Goal: Task Accomplishment & Management: Manage account settings

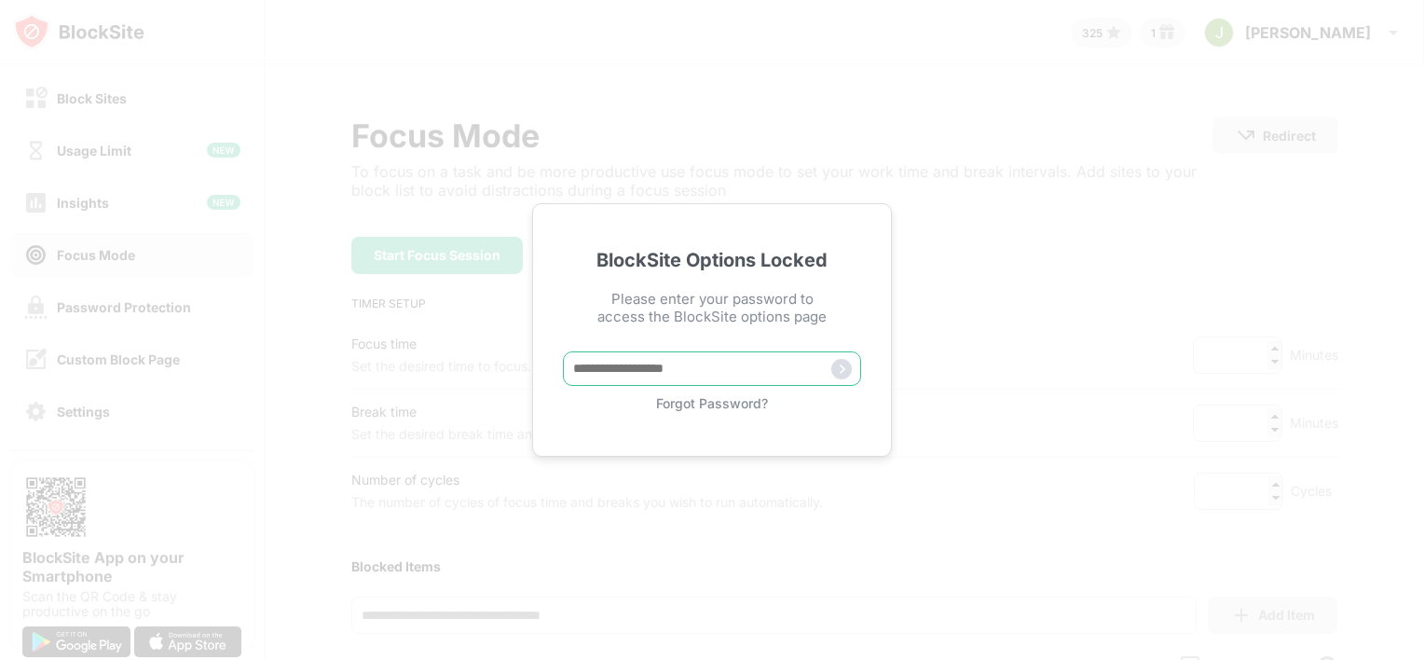
click at [662, 359] on input "text" at bounding box center [712, 368] width 298 height 34
type input "*********"
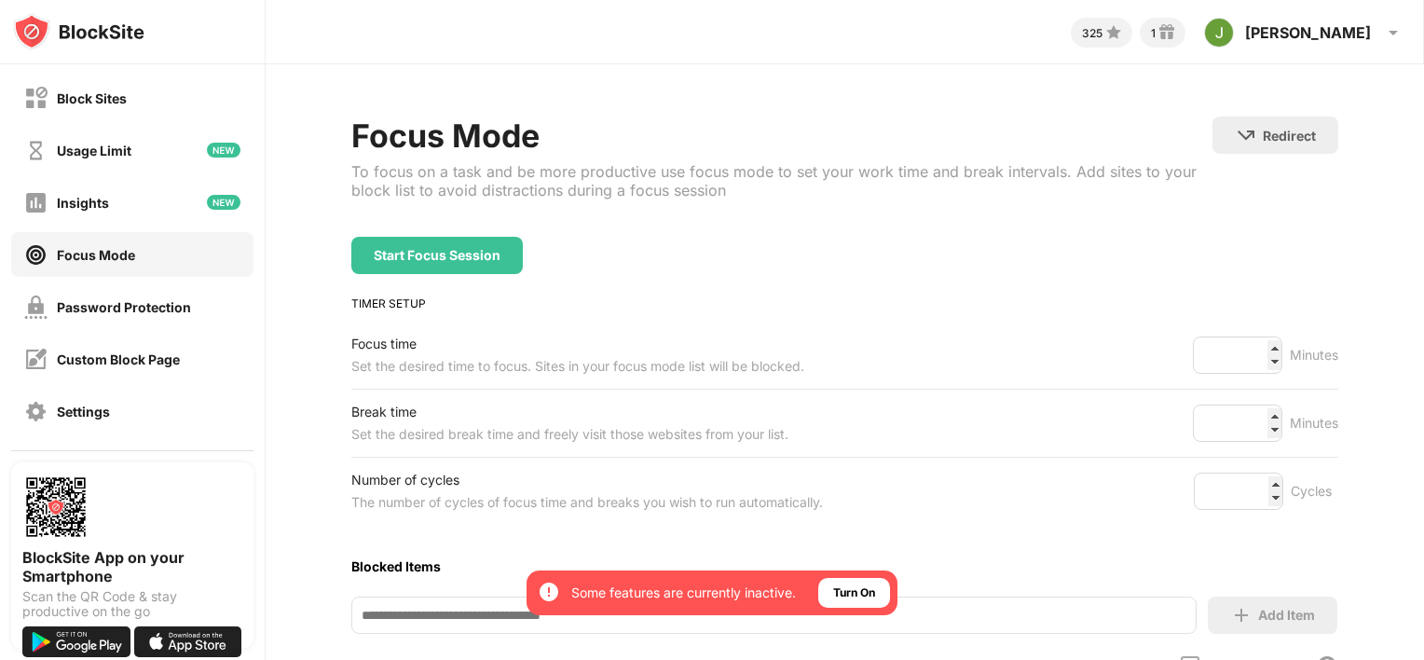
click at [1359, 57] on div "325 1 Jimmy Jimmy Chen View Account Insights Rewards Settings Support Log Out" at bounding box center [845, 32] width 1159 height 64
click at [1359, 53] on div "Jimmy Jimmy Chen View Account Insights Rewards Settings Support Log Out" at bounding box center [1304, 32] width 223 height 45
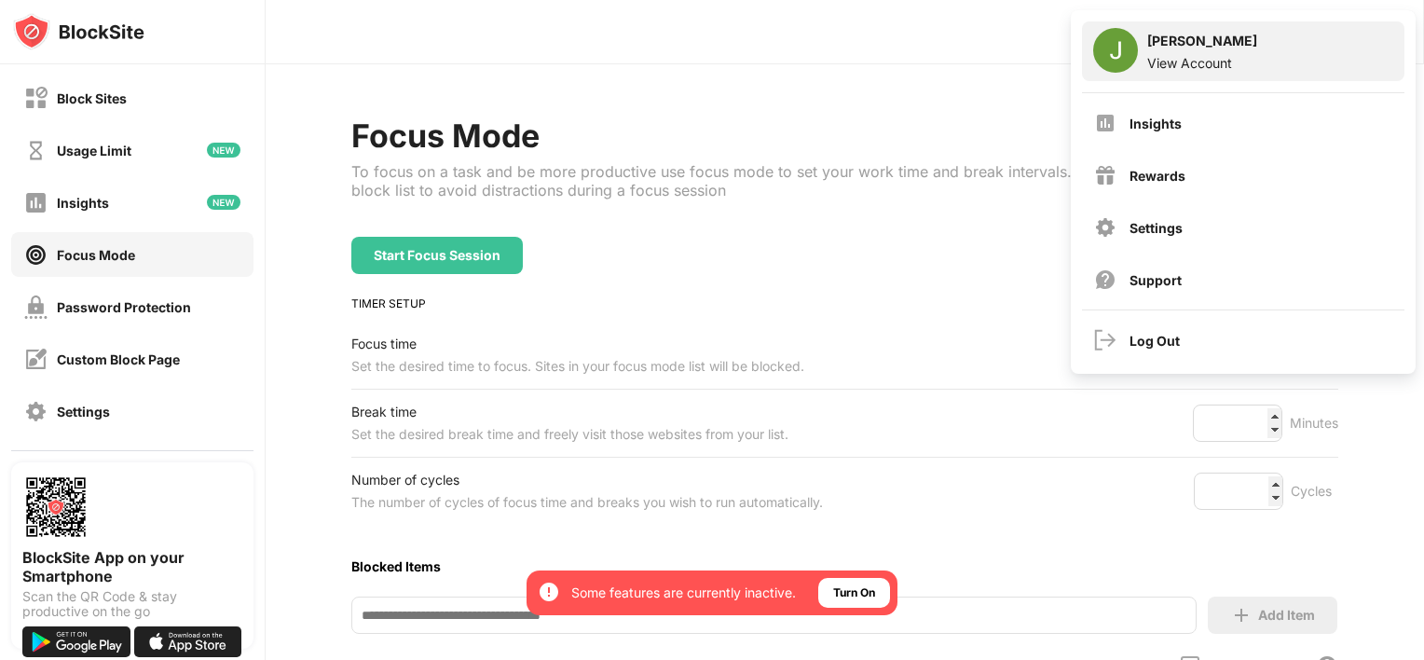
click at [1228, 37] on div "[PERSON_NAME]" at bounding box center [1202, 44] width 110 height 22
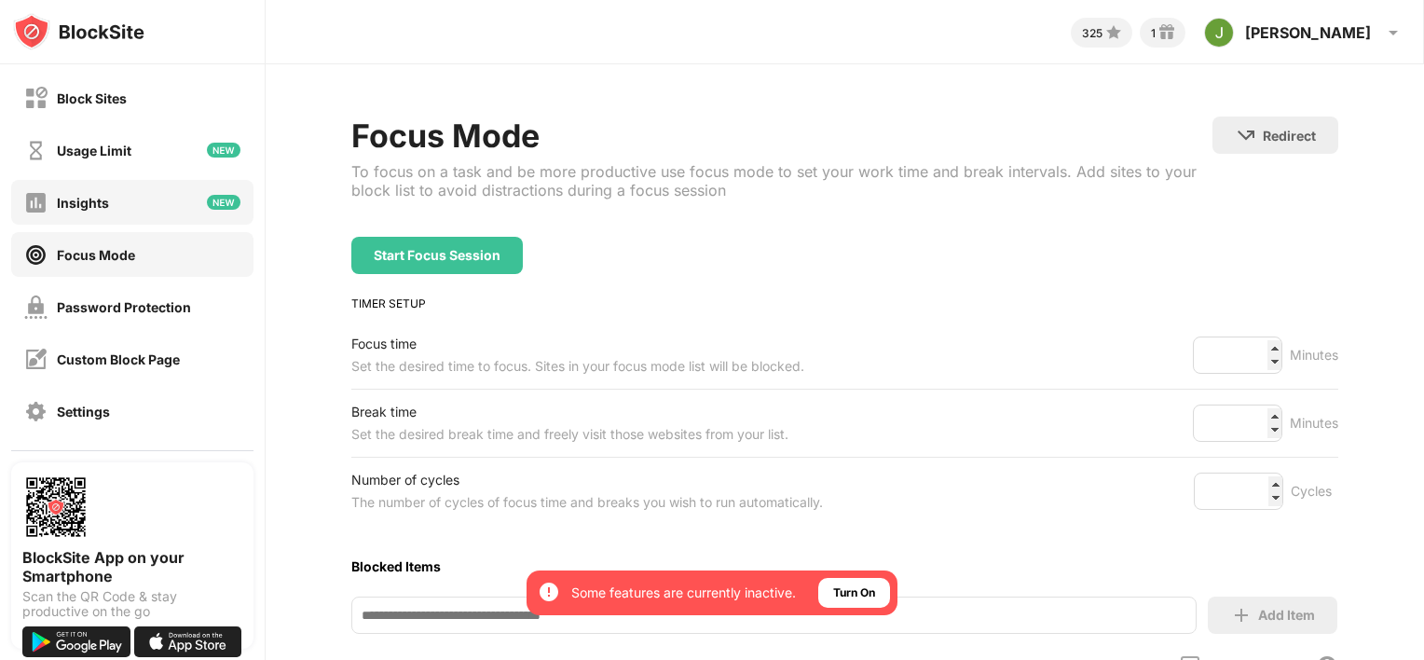
click at [153, 224] on div "Insights" at bounding box center [132, 202] width 242 height 45
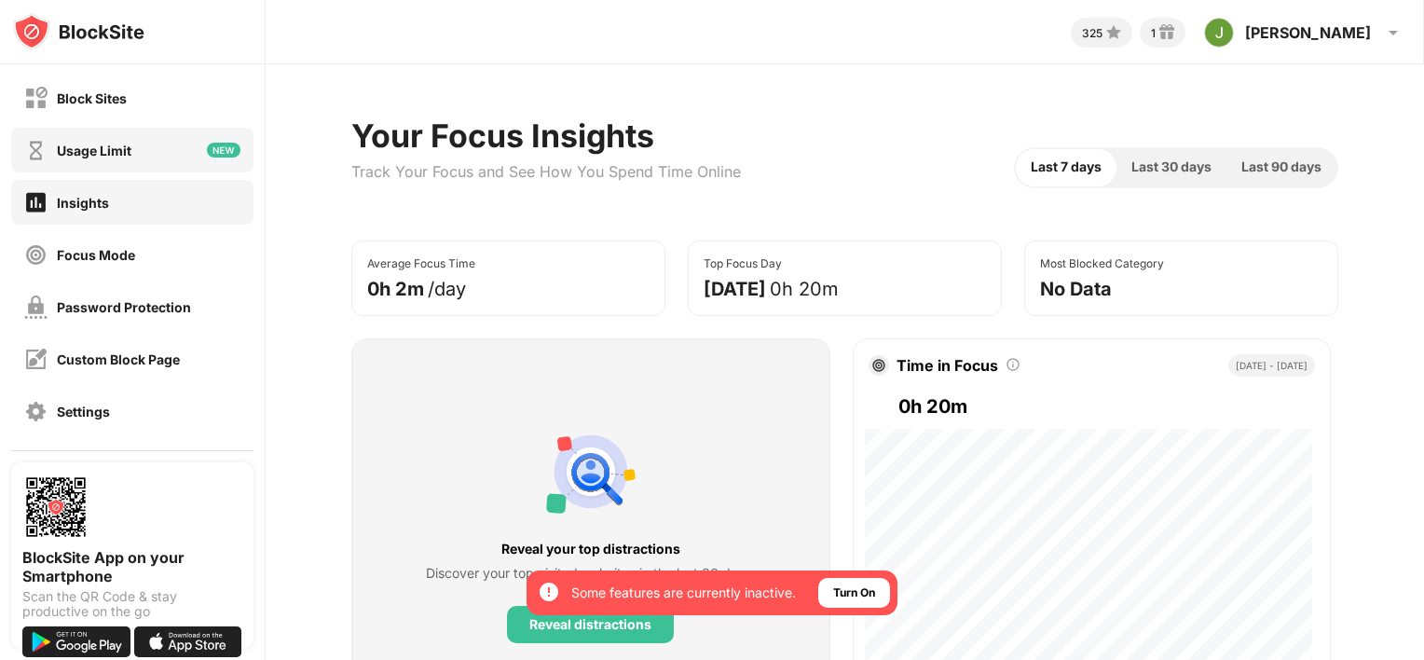
click at [112, 146] on div "Usage Limit" at bounding box center [94, 151] width 75 height 16
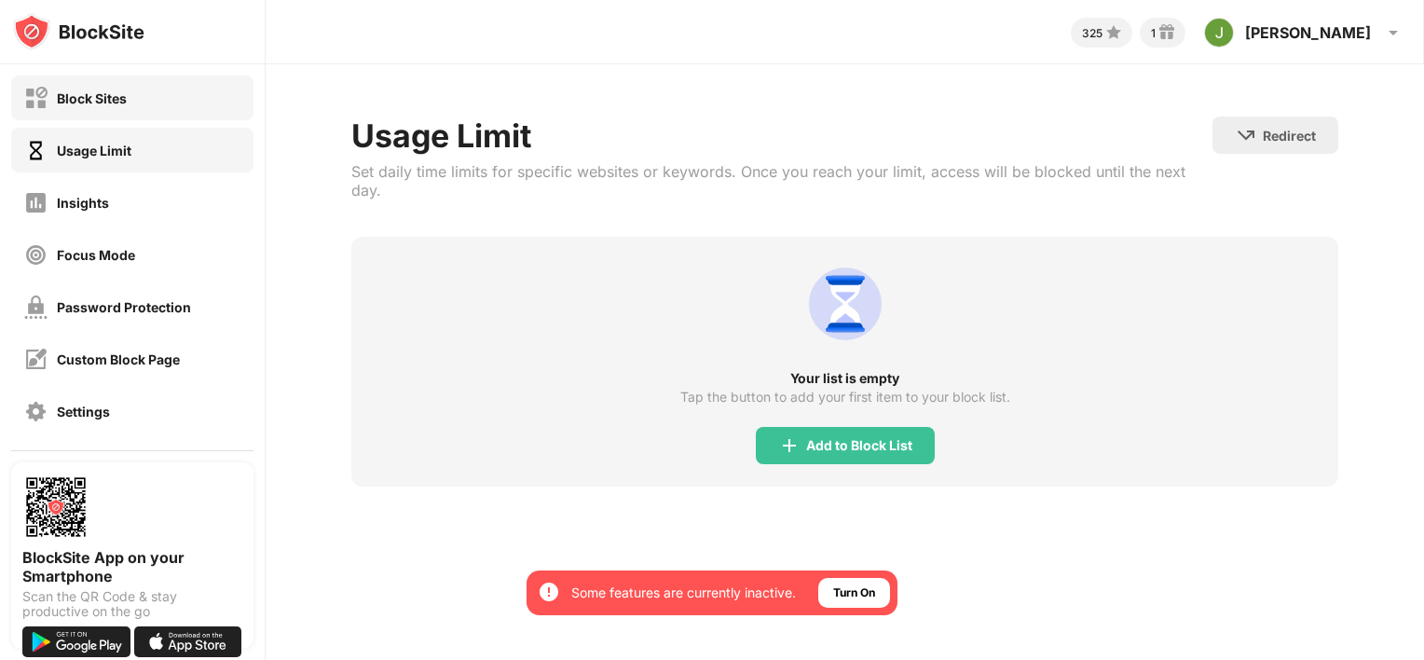
click at [127, 115] on div "Block Sites" at bounding box center [132, 97] width 242 height 45
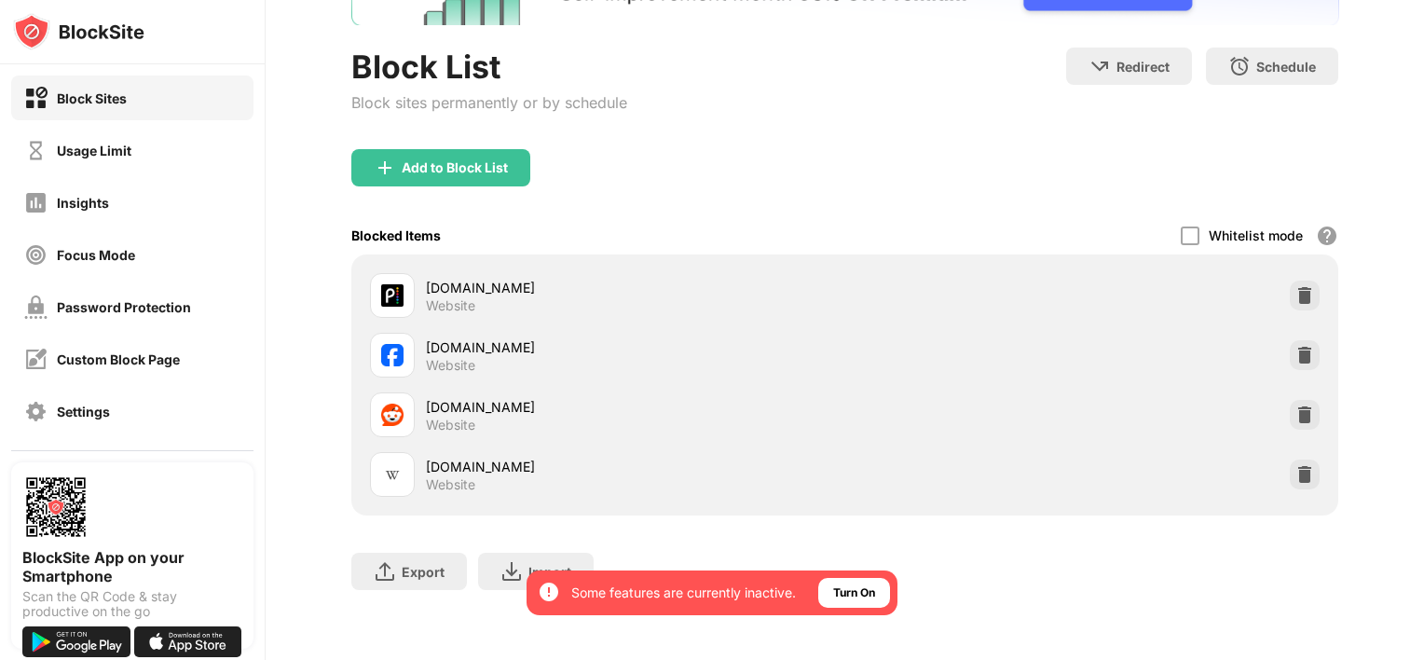
scroll to position [158, 0]
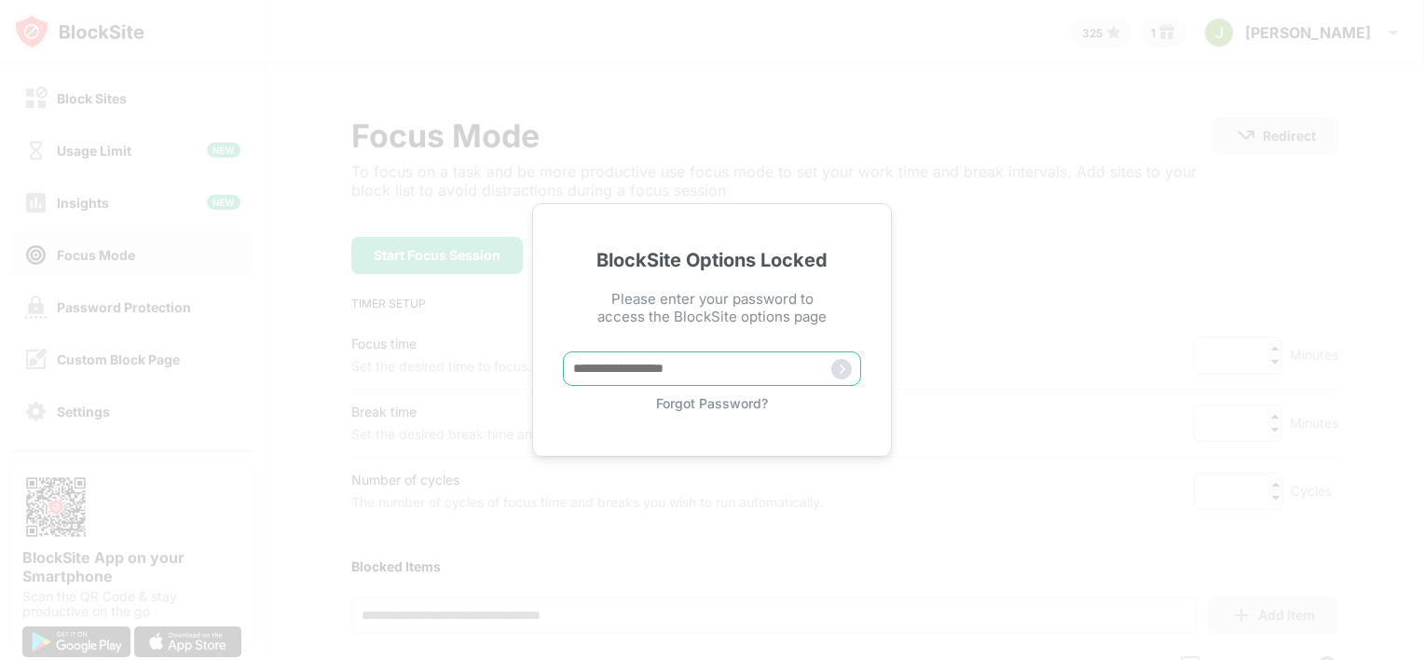
click at [750, 351] on input "text" at bounding box center [712, 368] width 298 height 34
type input "*********"
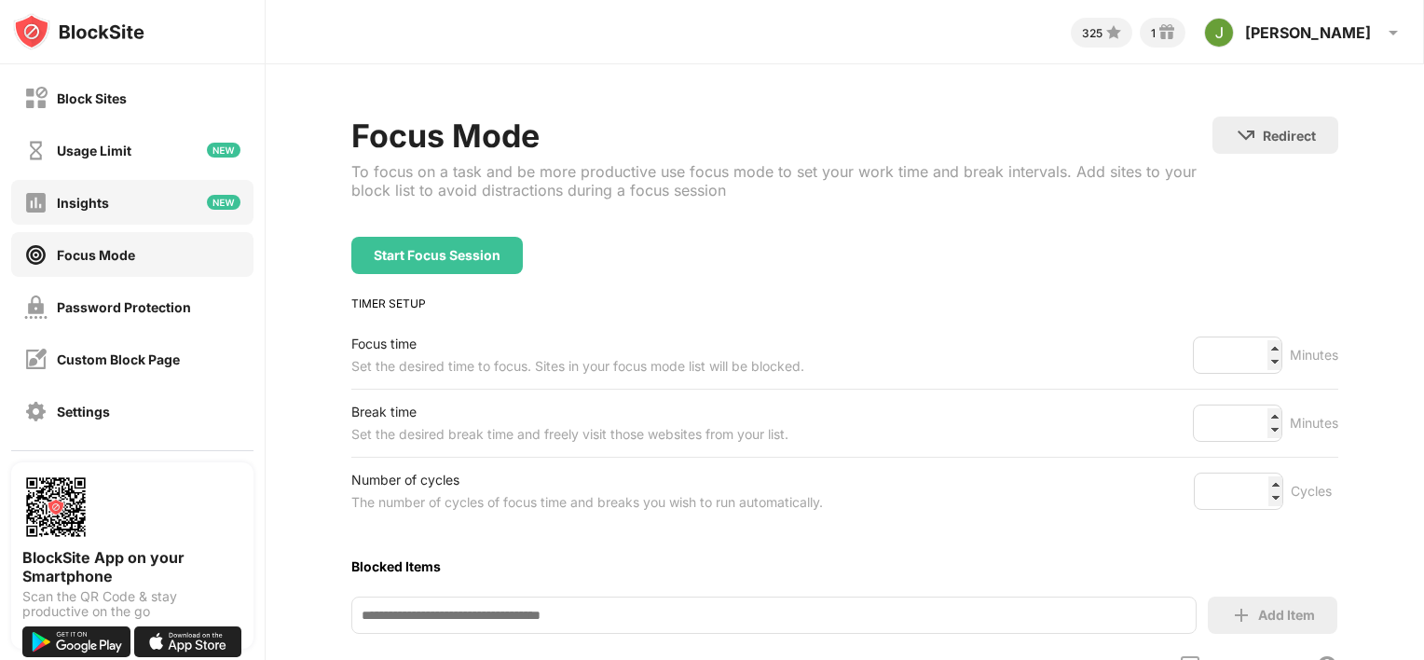
click at [172, 198] on div "Insights" at bounding box center [132, 202] width 242 height 45
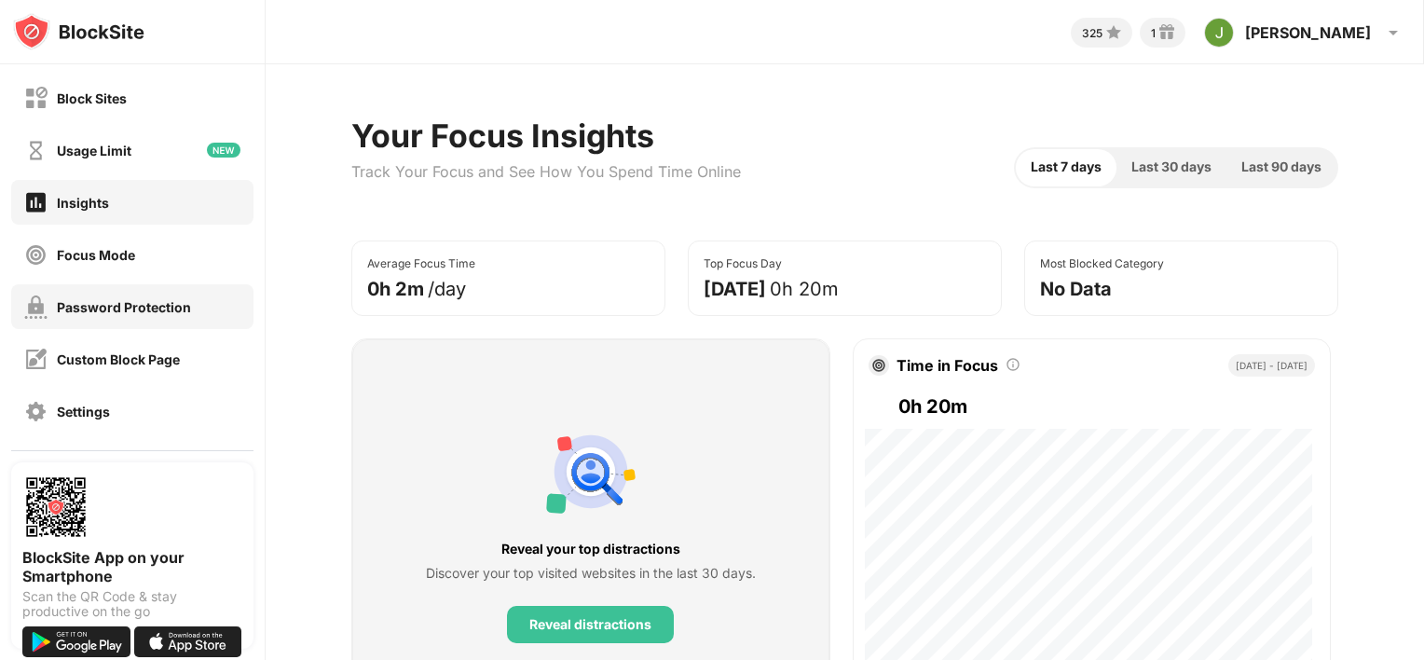
click at [147, 322] on div "Password Protection" at bounding box center [132, 306] width 242 height 45
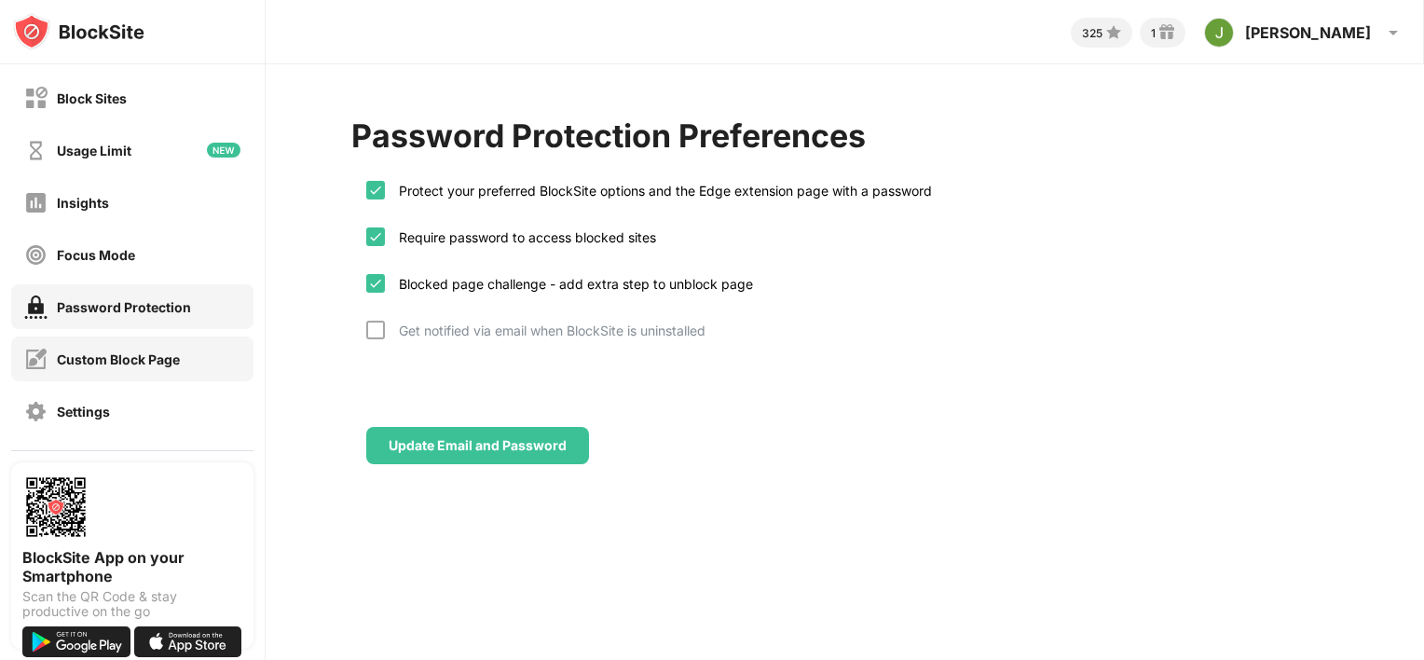
click at [59, 376] on div "Custom Block Page" at bounding box center [132, 358] width 242 height 45
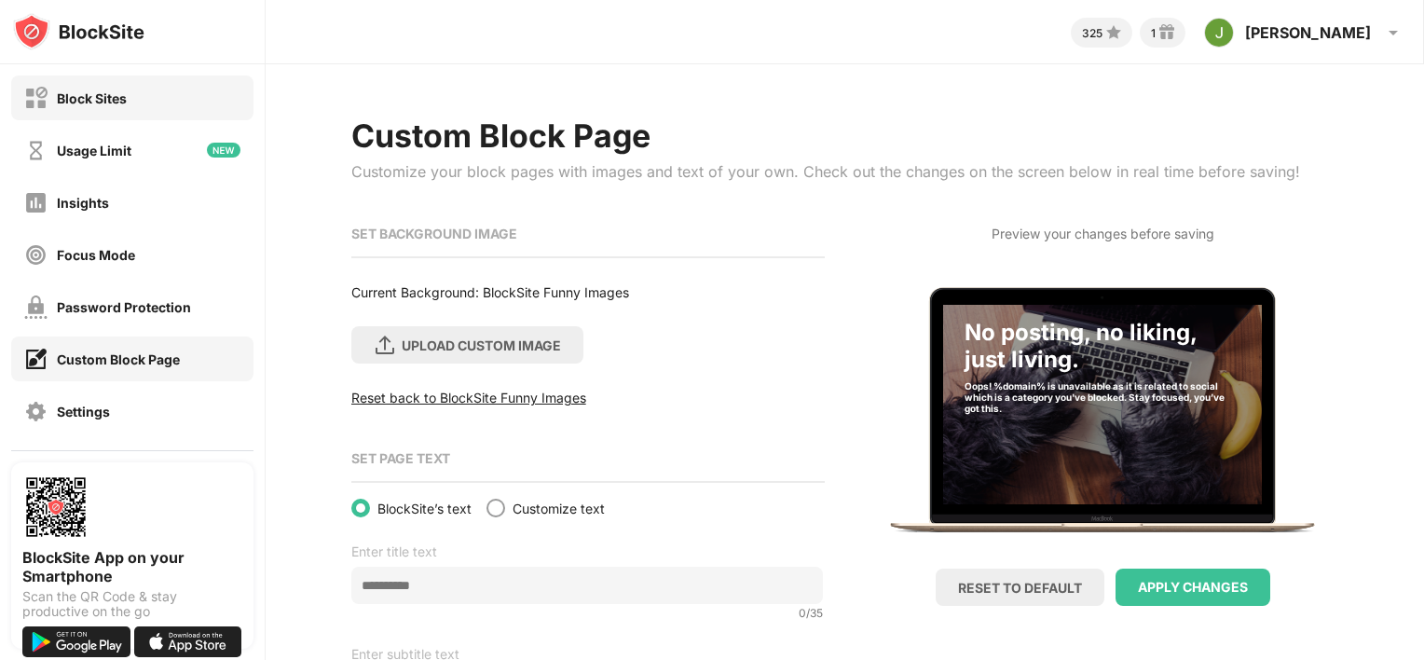
click at [168, 93] on div "Block Sites" at bounding box center [132, 97] width 242 height 45
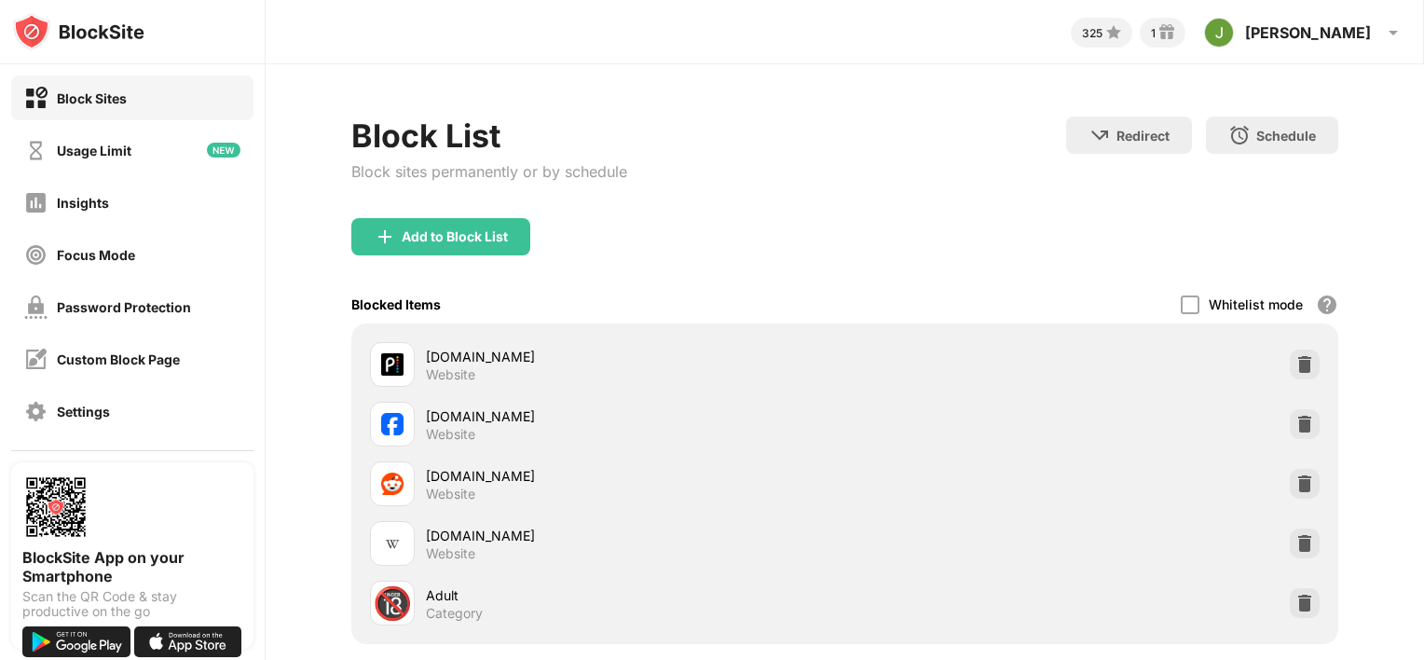
click at [412, 316] on div "Blocked Items Whitelist mode Block all websites except for those in your whitel…" at bounding box center [845, 304] width 988 height 38
click at [1296, 600] on img at bounding box center [1305, 603] width 19 height 19
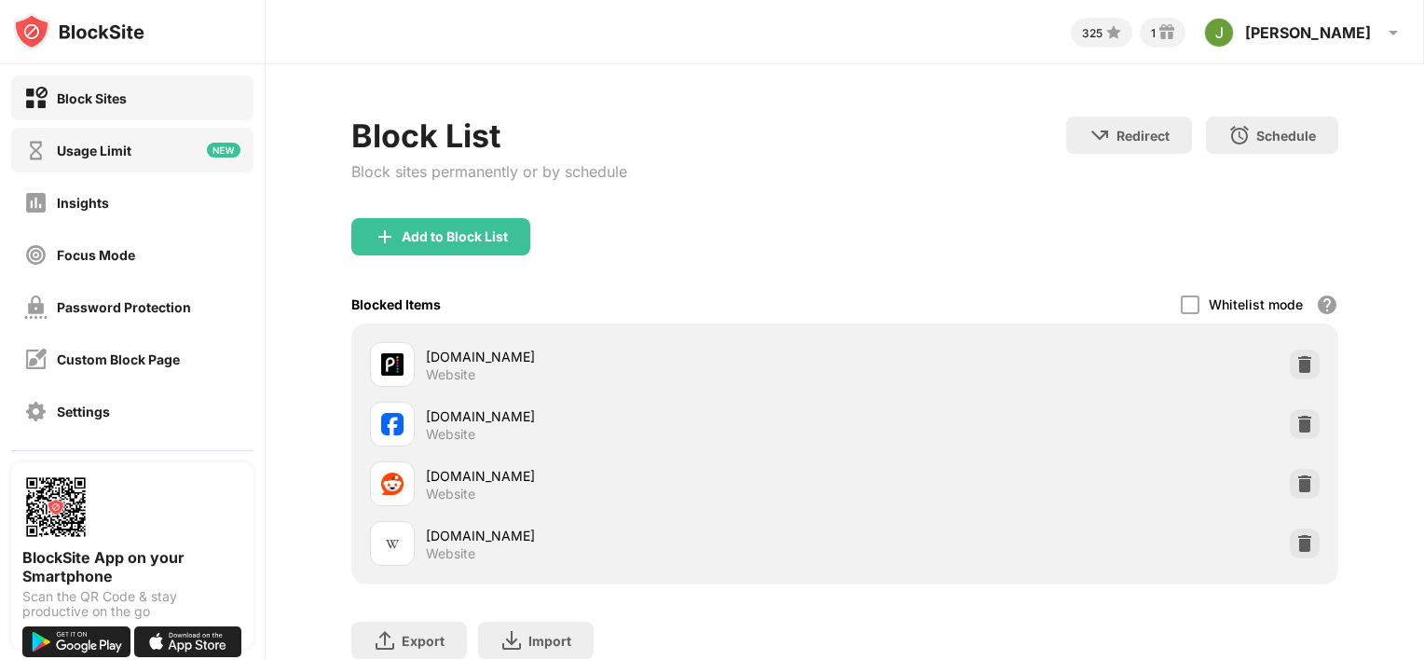
click at [123, 147] on div "Usage Limit" at bounding box center [94, 151] width 75 height 16
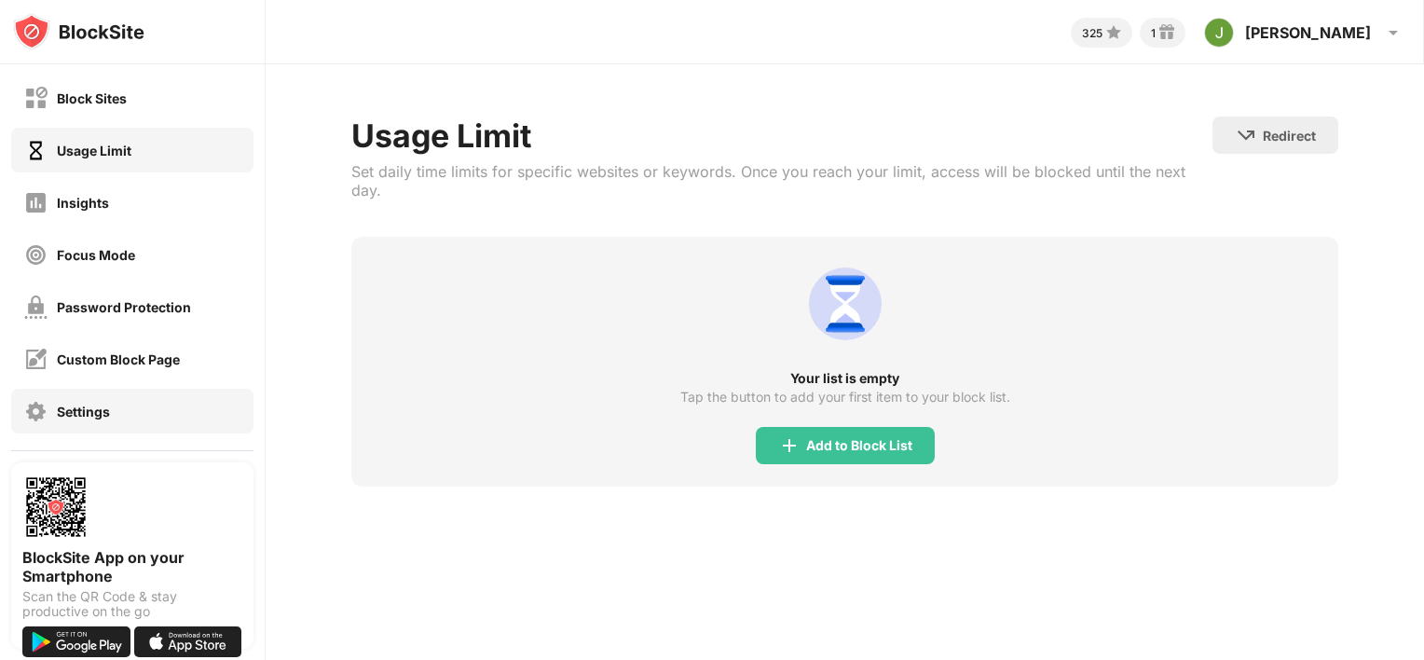
click at [63, 409] on div "Settings" at bounding box center [83, 412] width 53 height 16
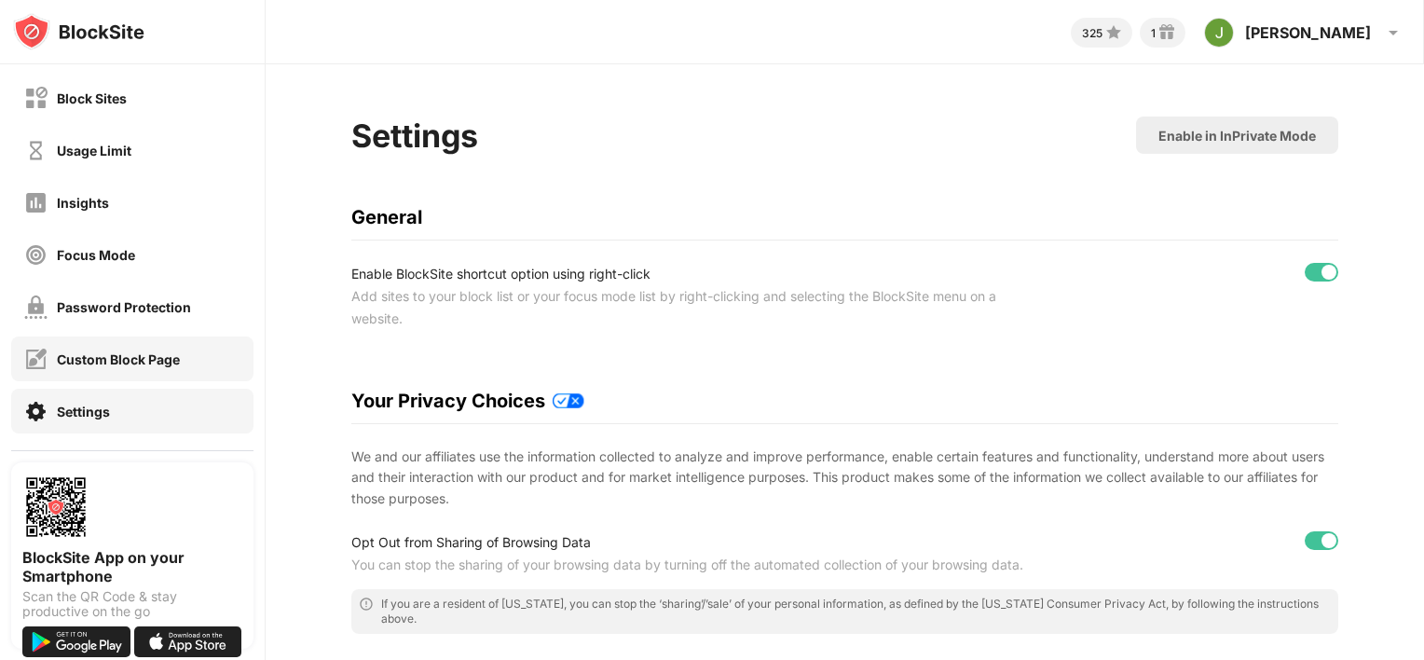
click at [92, 374] on div "Custom Block Page" at bounding box center [132, 358] width 242 height 45
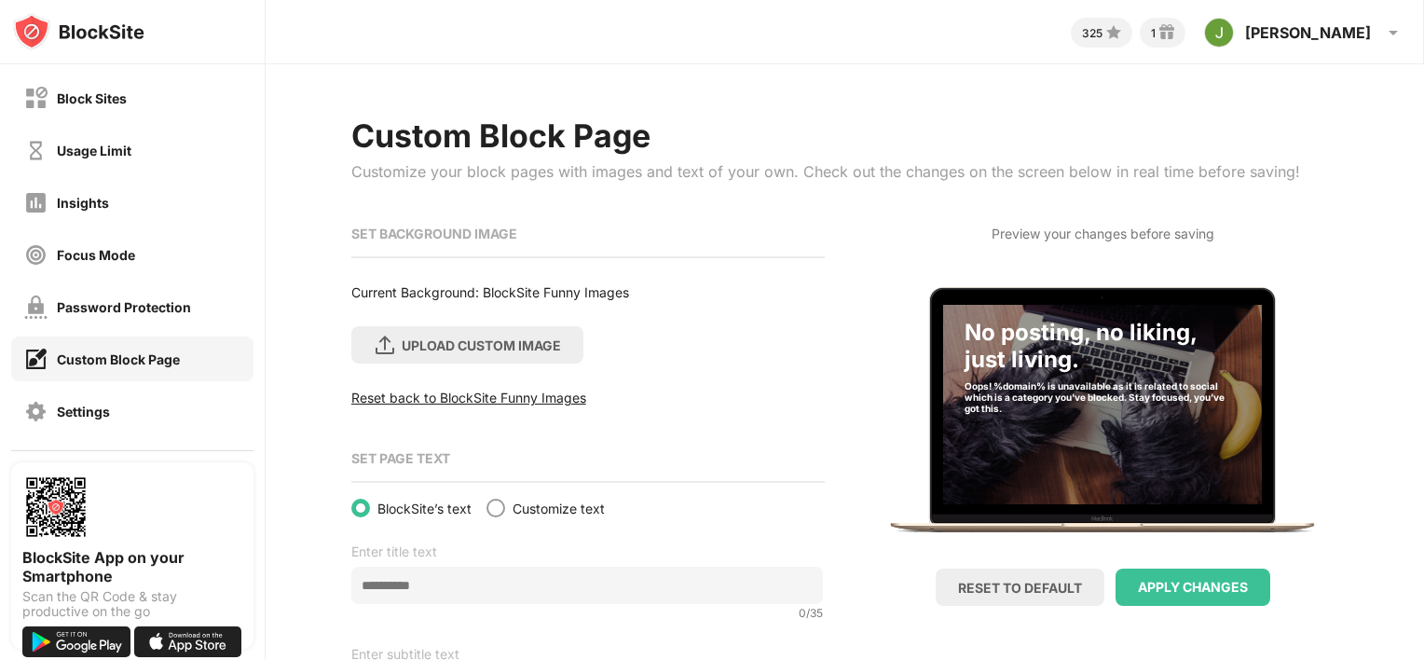
click at [73, 433] on div "Block Sites Usage Limit Insights Focus Mode Password Protection Custom Block Pa…" at bounding box center [132, 280] width 265 height 432
click at [76, 430] on div "Settings" at bounding box center [132, 411] width 242 height 45
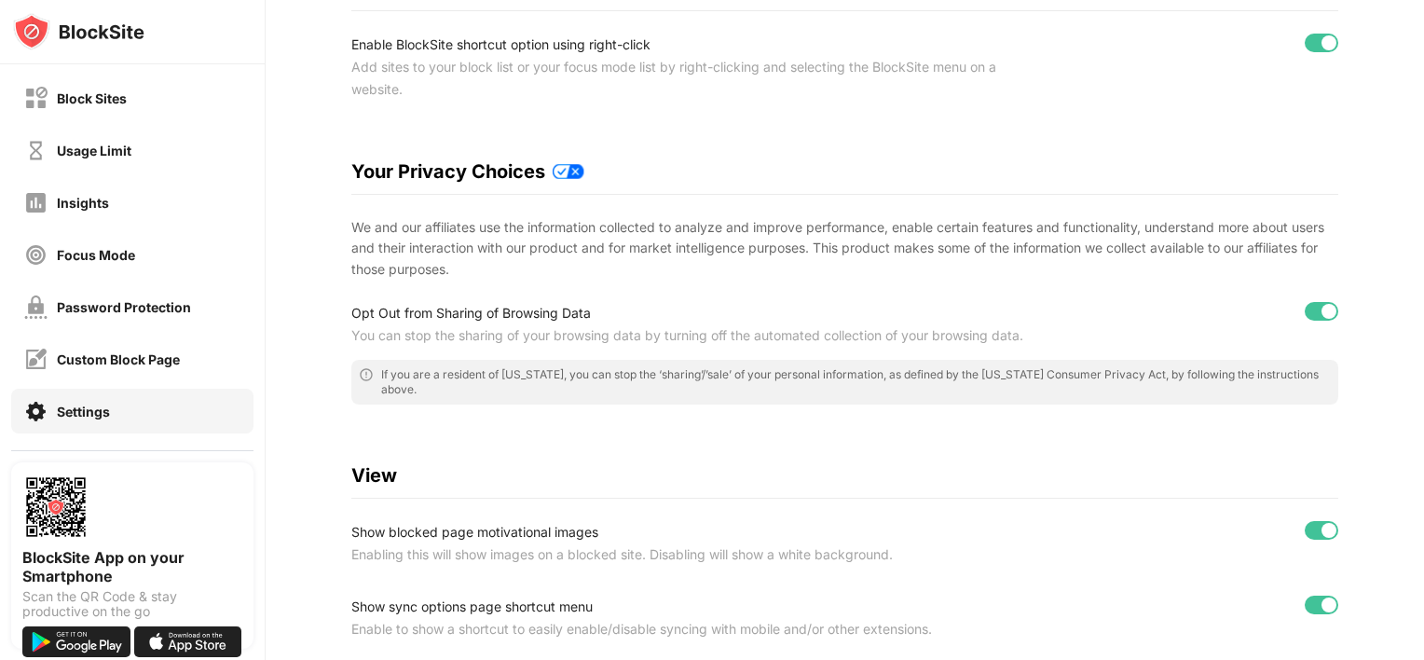
scroll to position [227, 0]
click at [1322, 313] on div at bounding box center [1329, 313] width 15 height 15
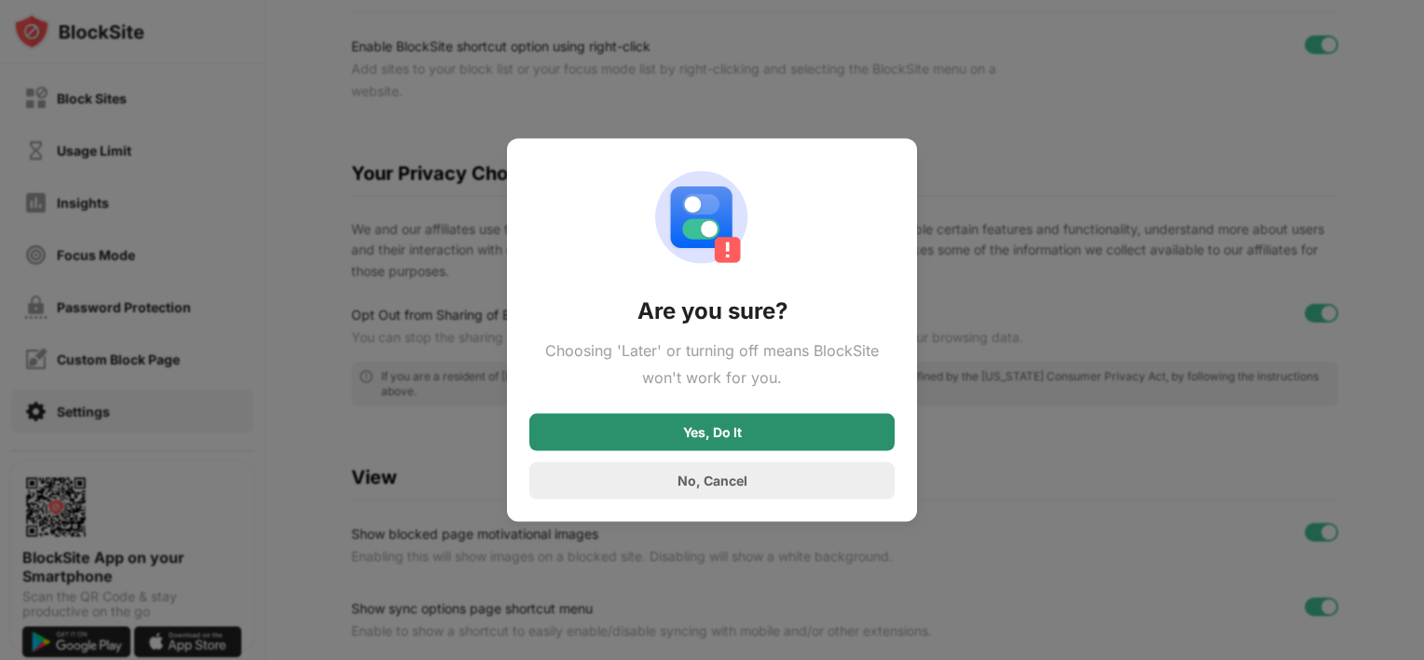
click at [712, 432] on div "Yes, Do It" at bounding box center [712, 431] width 59 height 15
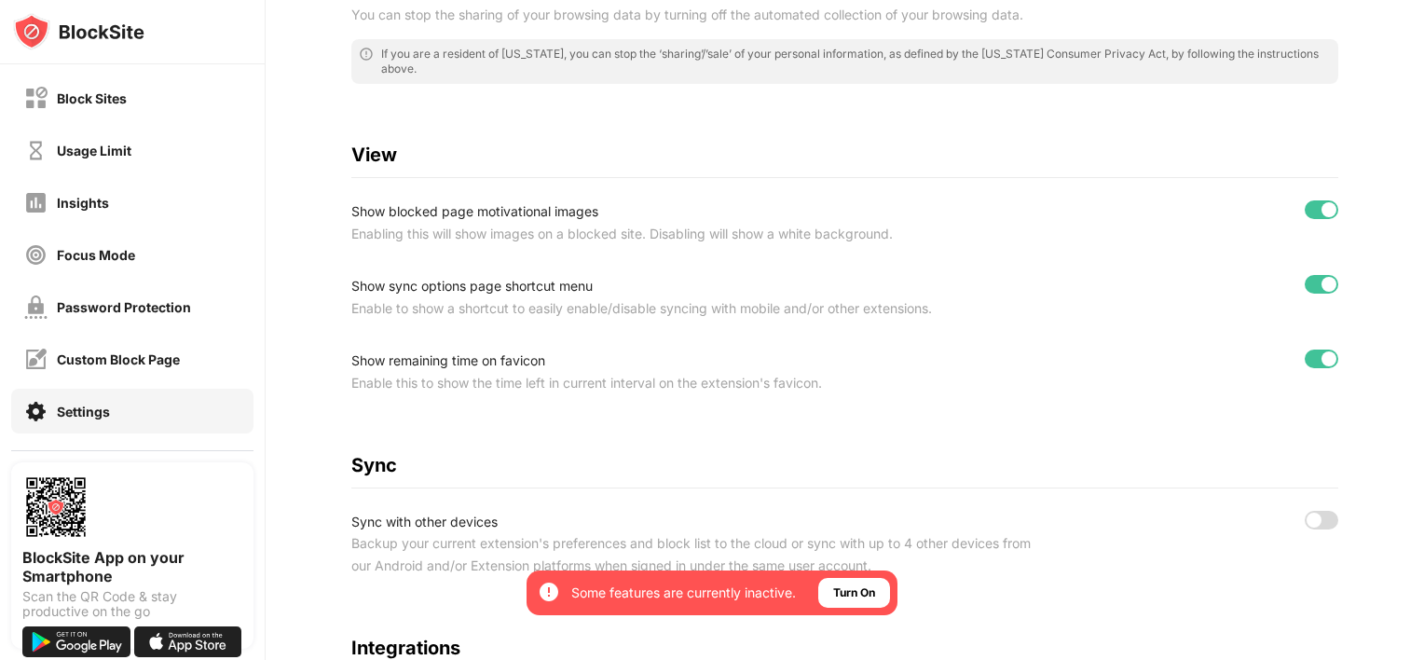
scroll to position [0, 0]
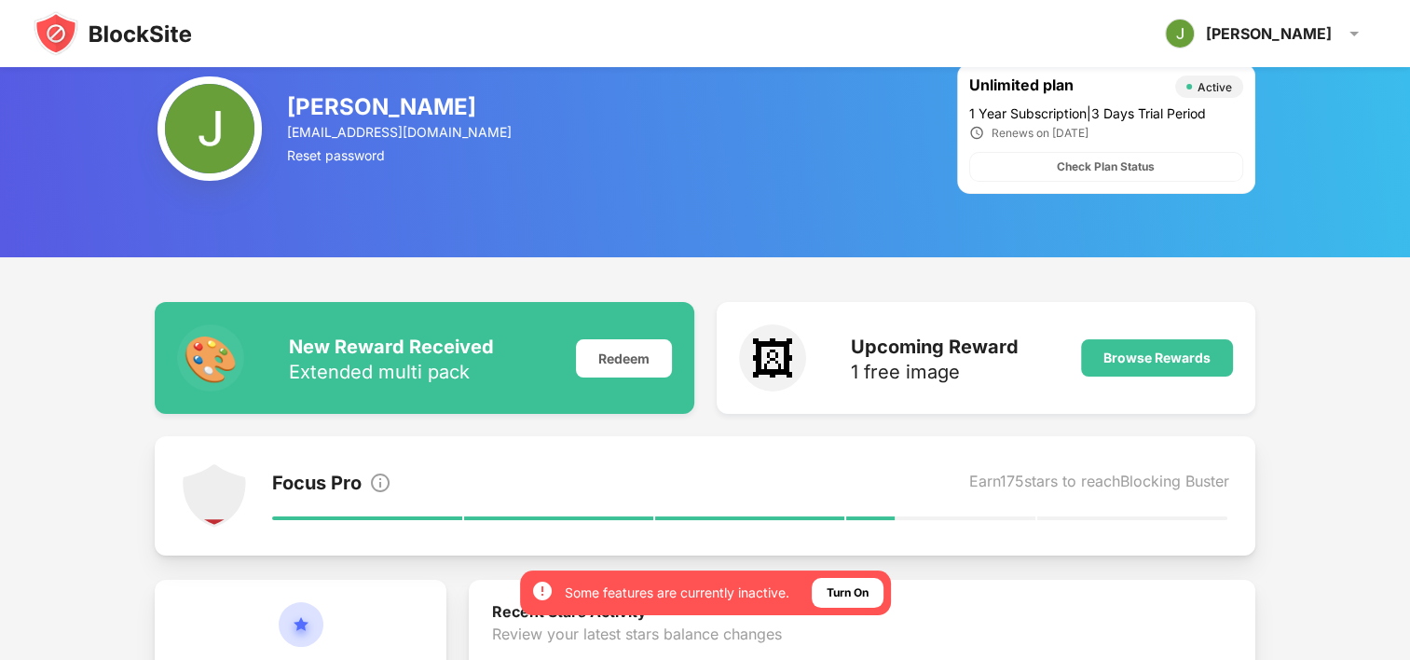
scroll to position [22, 0]
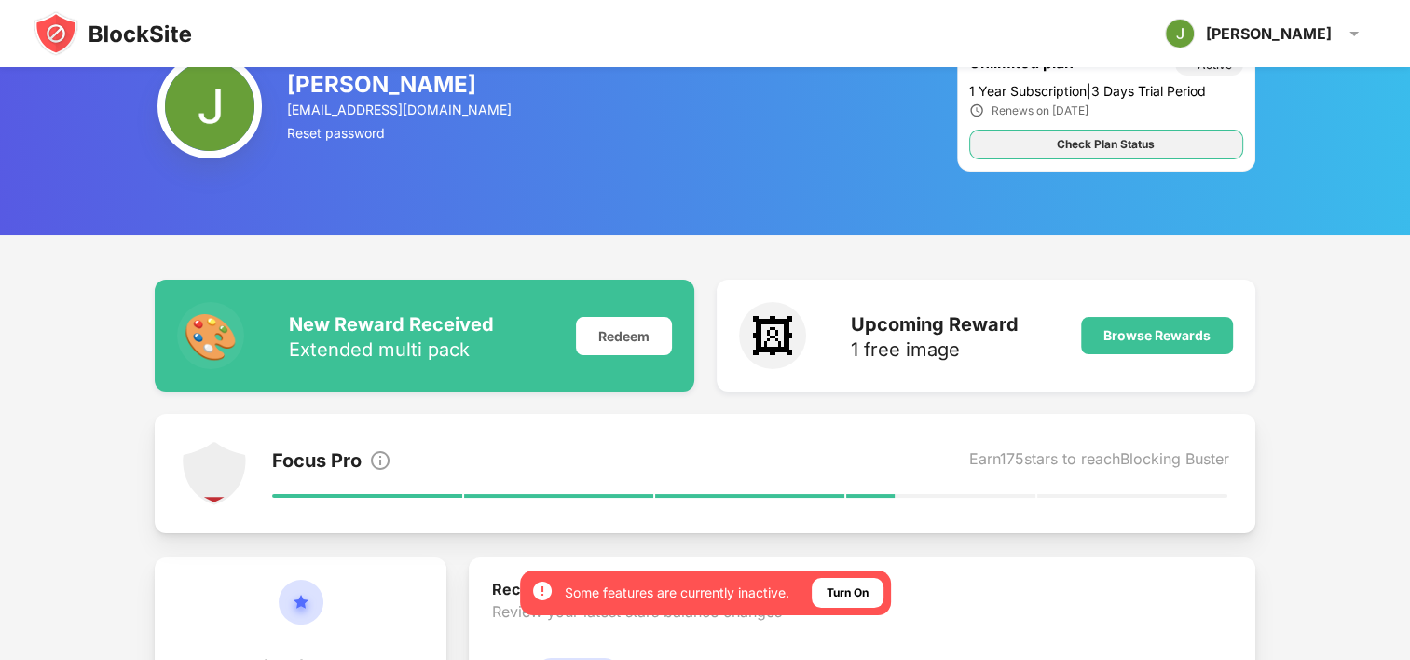
click at [1109, 139] on div "Check Plan Status" at bounding box center [1106, 144] width 98 height 19
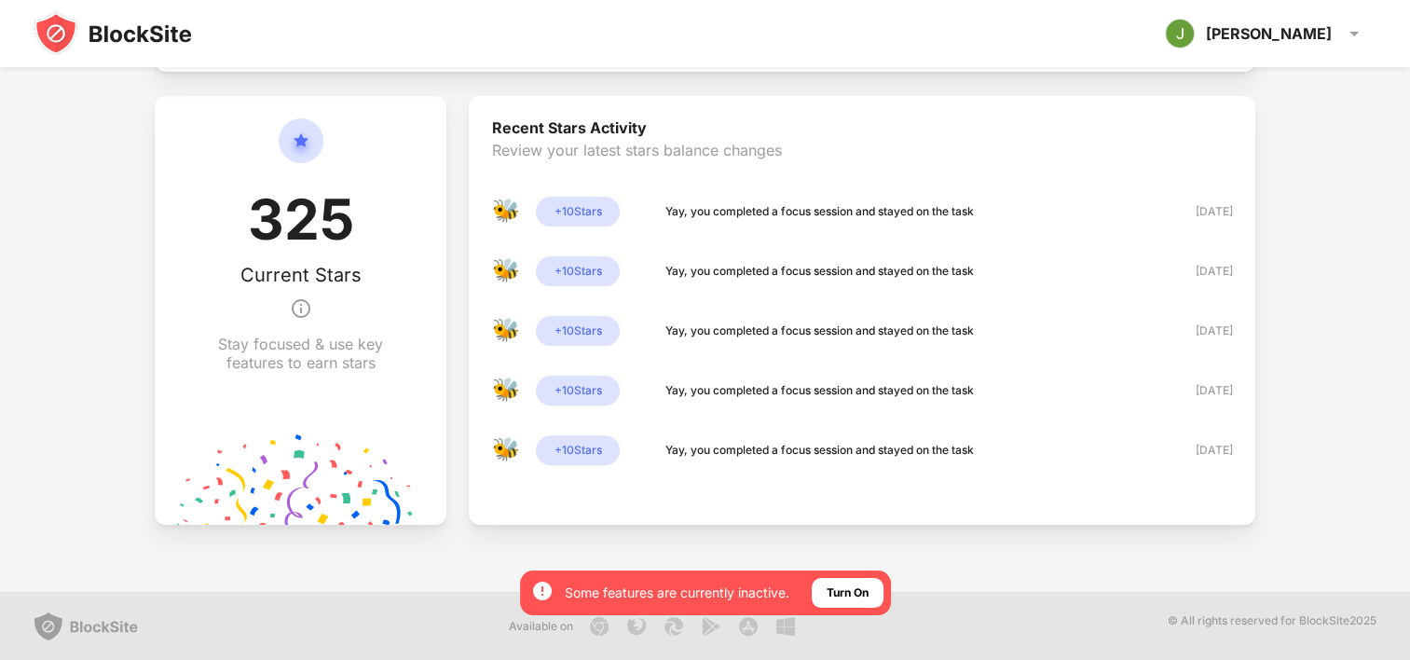
scroll to position [0, 0]
